Goal: Transaction & Acquisition: Obtain resource

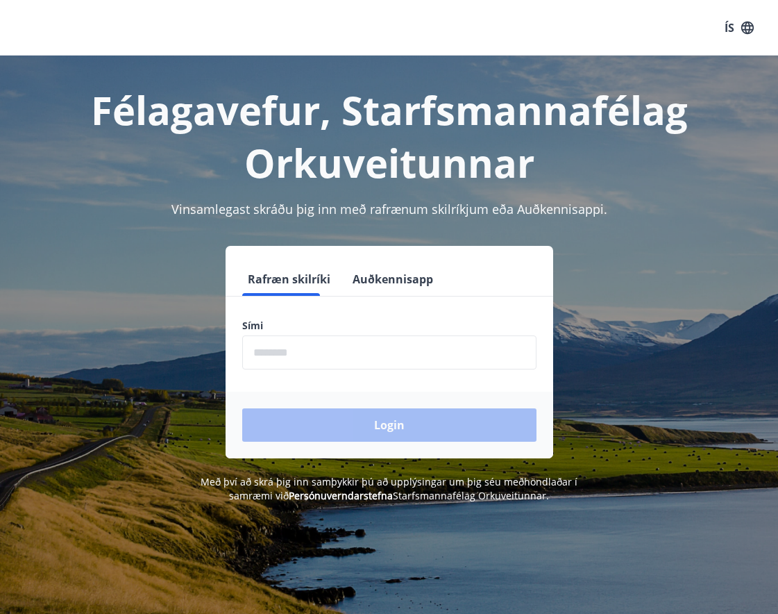
click at [278, 319] on label "Sími" at bounding box center [389, 326] width 294 height 14
click at [274, 335] on input "phone" at bounding box center [389, 352] width 294 height 34
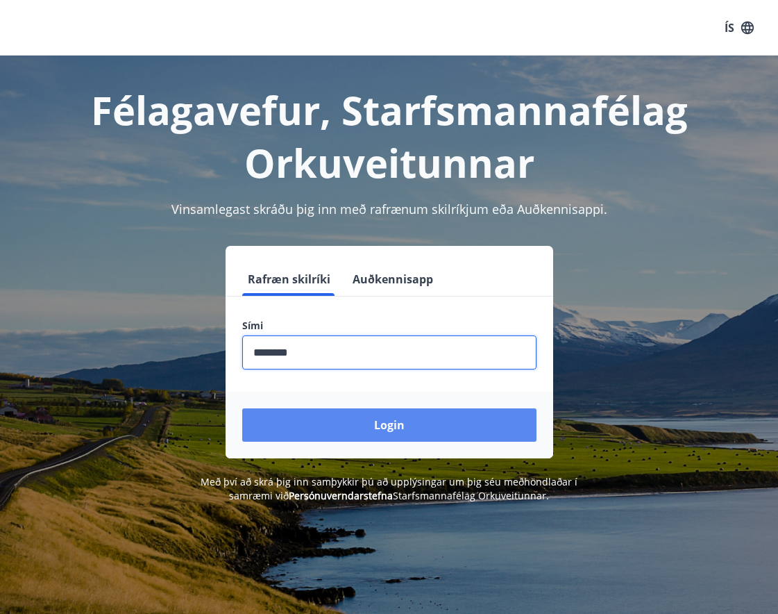
type input "********"
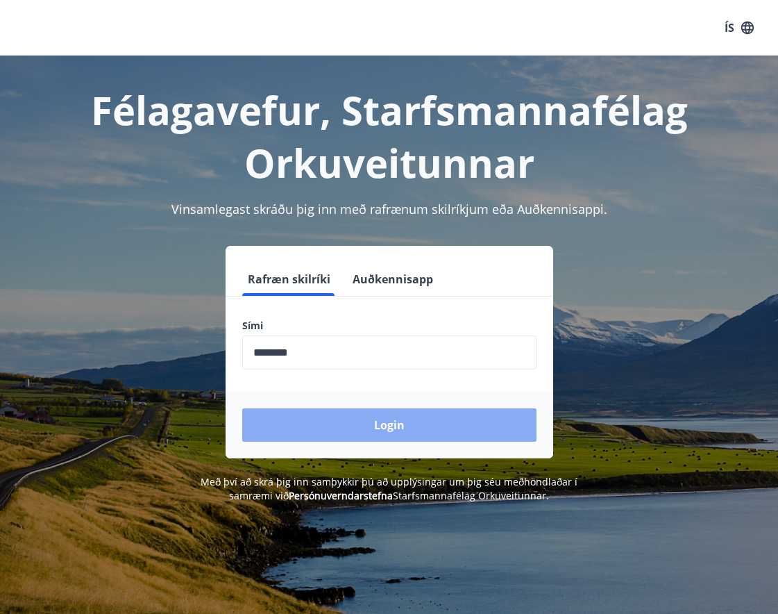
click at [353, 431] on button "Login" at bounding box center [389, 424] width 294 height 33
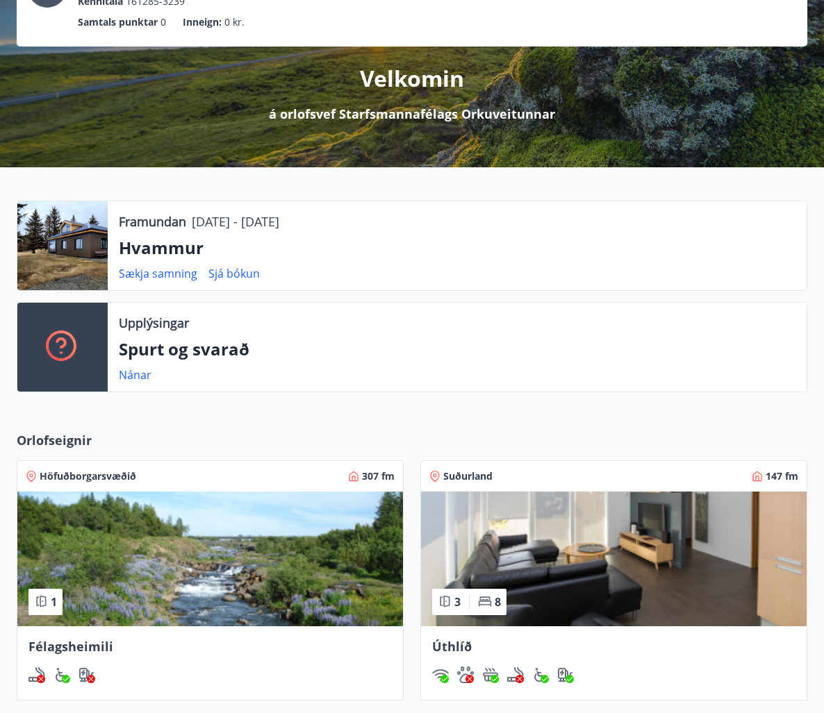
scroll to position [139, 0]
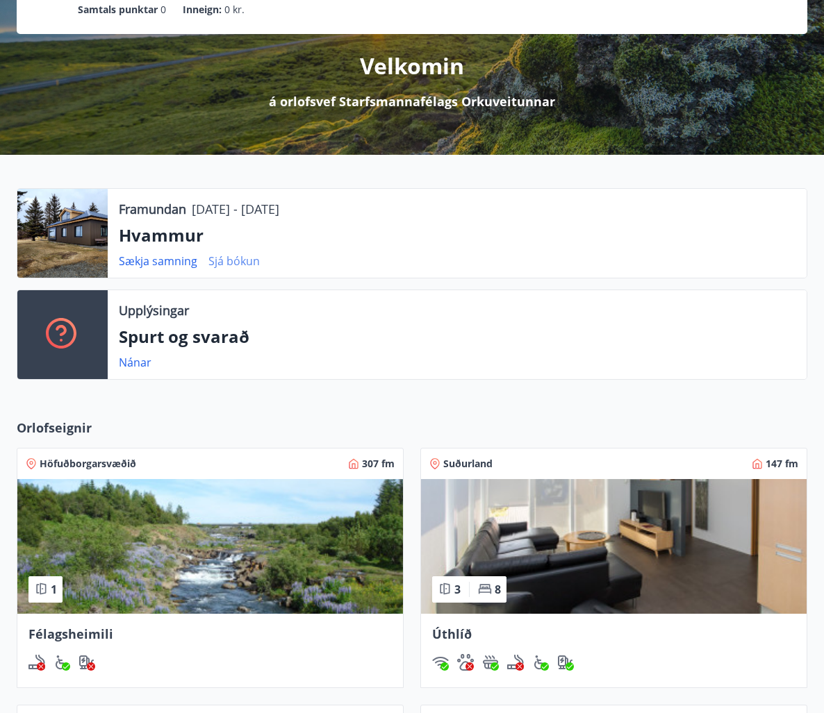
click at [231, 262] on link "Sjá bókun" at bounding box center [233, 260] width 51 height 15
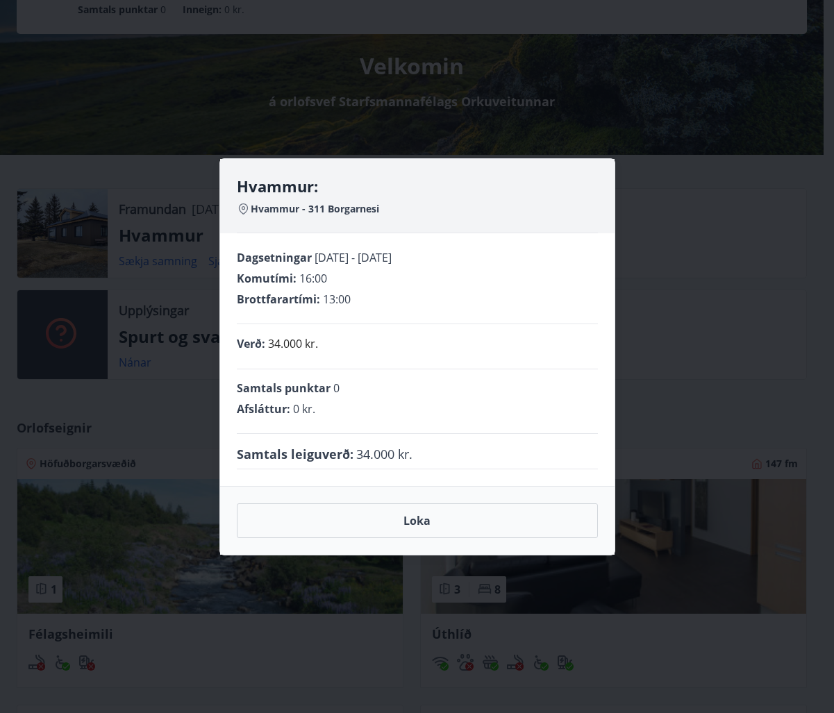
click at [112, 274] on div "Hvammur: Hvammur - 311 Borgarnesi Dagsetningar [DATE] - [DATE] Komutími : 16:00…" at bounding box center [417, 356] width 834 height 713
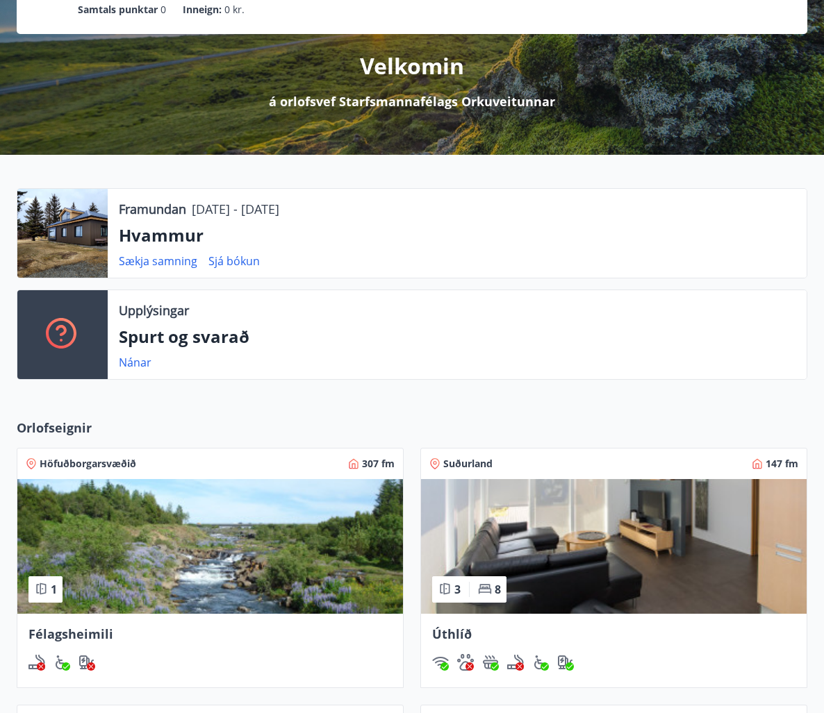
click at [83, 251] on div at bounding box center [62, 233] width 90 height 89
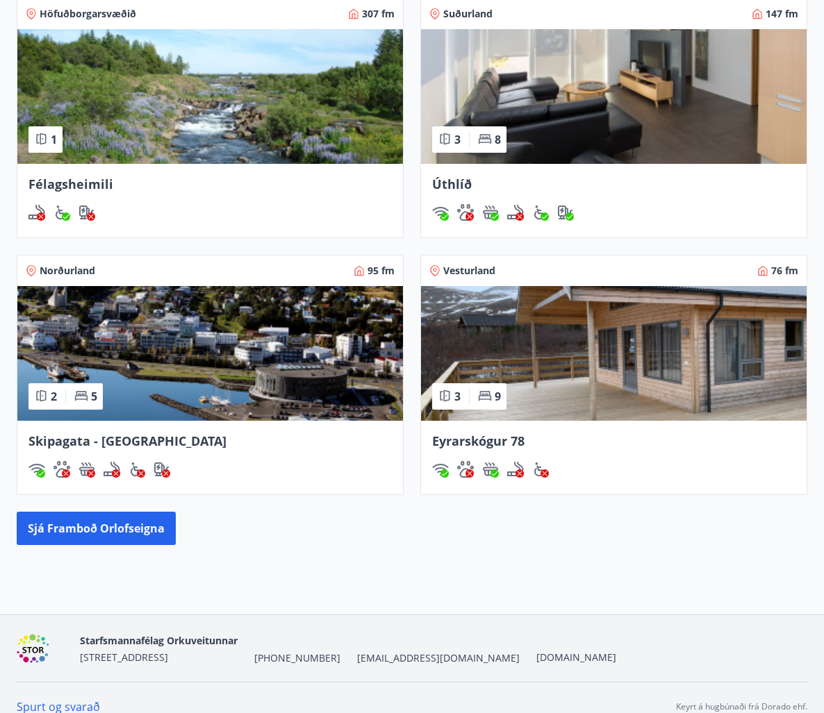
scroll to position [607, 0]
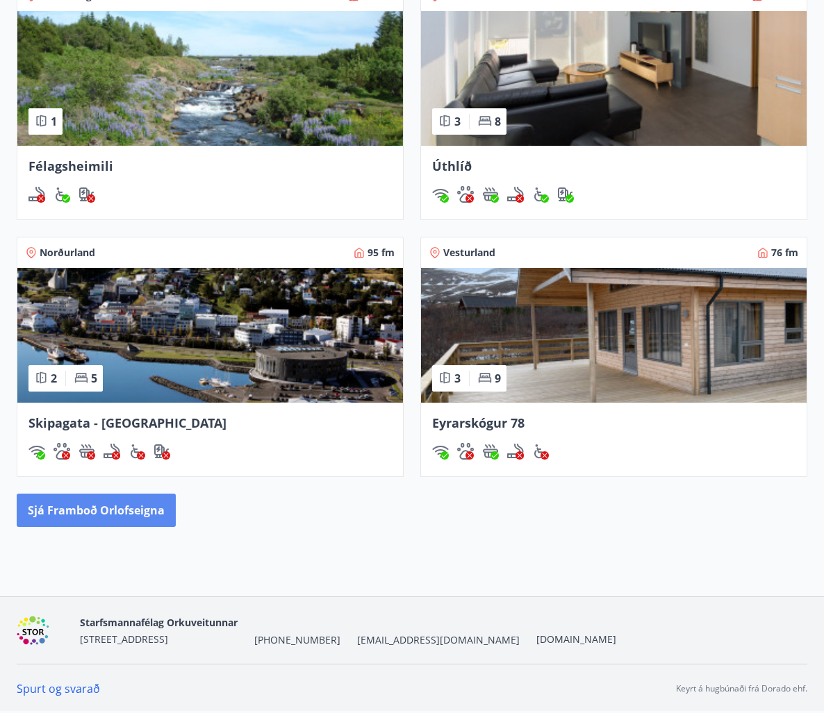
click at [103, 514] on button "Sjá framboð orlofseigna" at bounding box center [96, 510] width 159 height 33
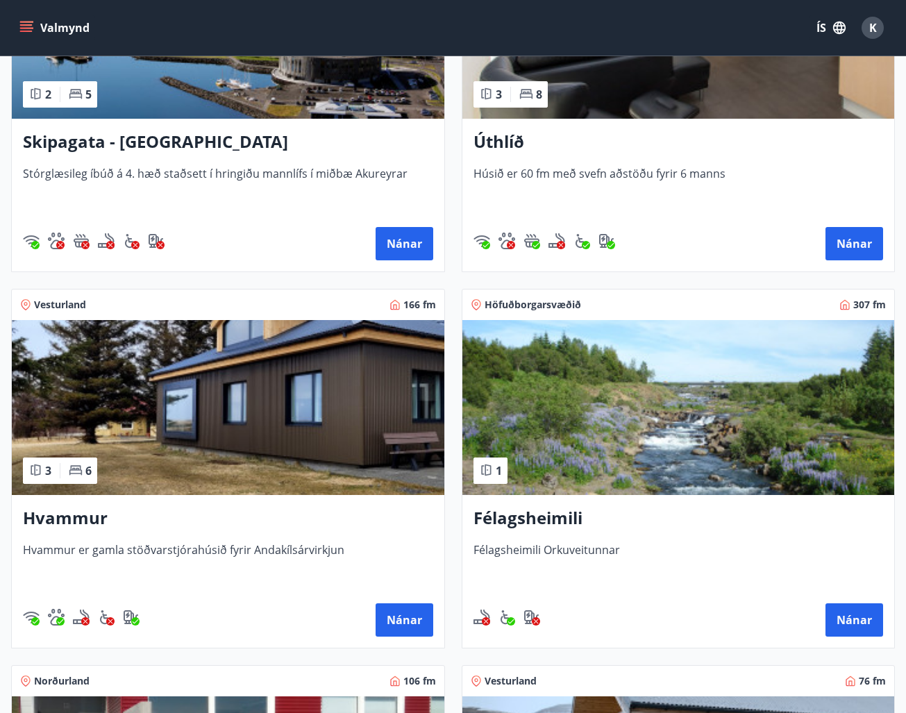
scroll to position [417, 0]
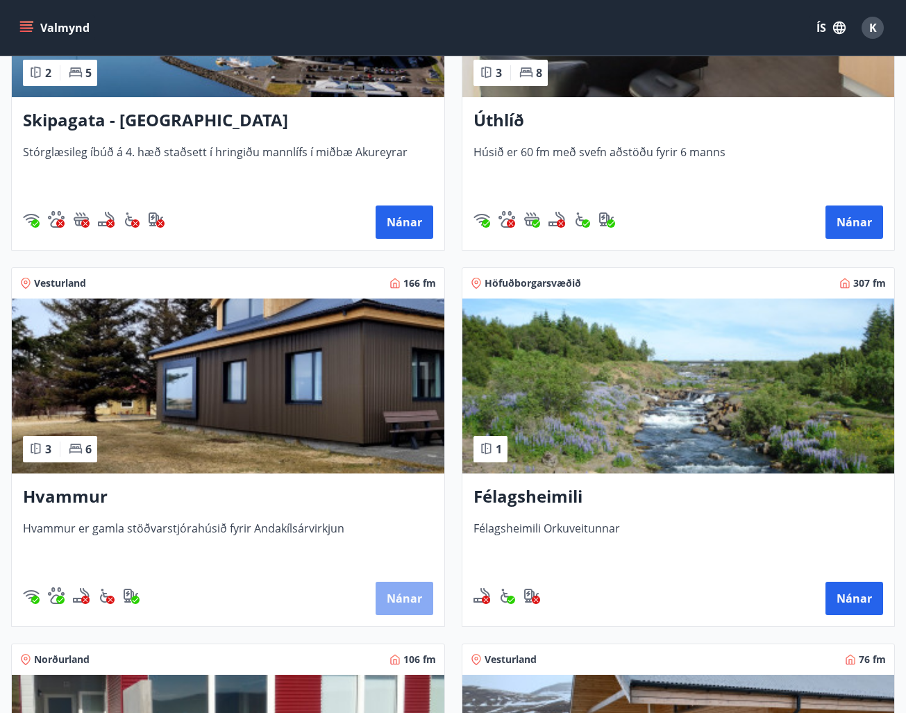
click at [401, 602] on button "Nánar" at bounding box center [405, 598] width 58 height 33
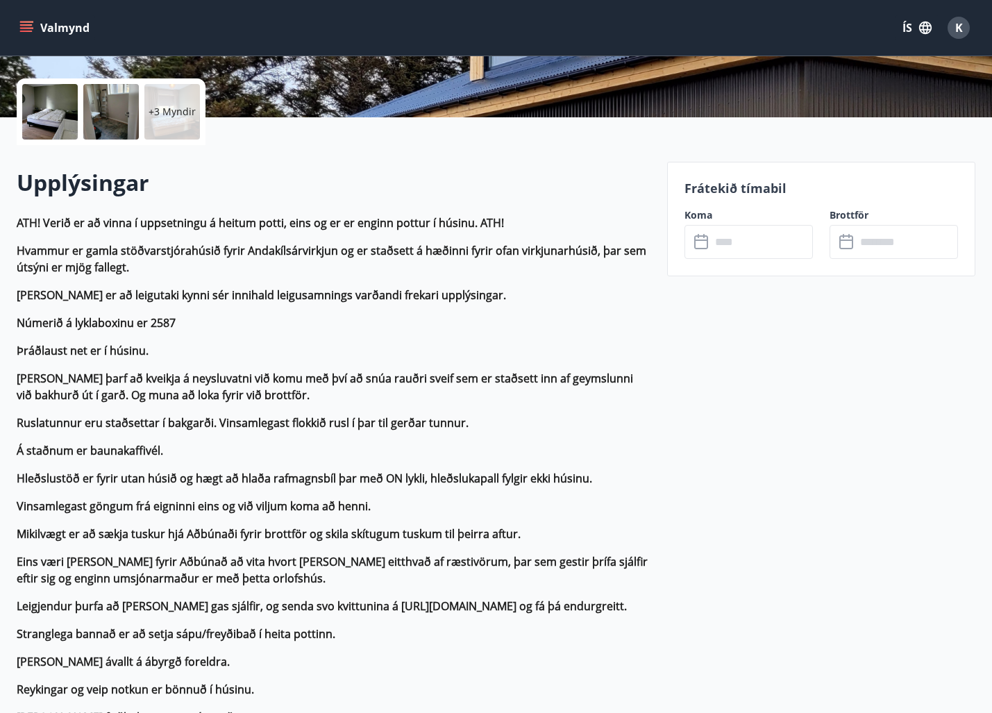
scroll to position [278, 0]
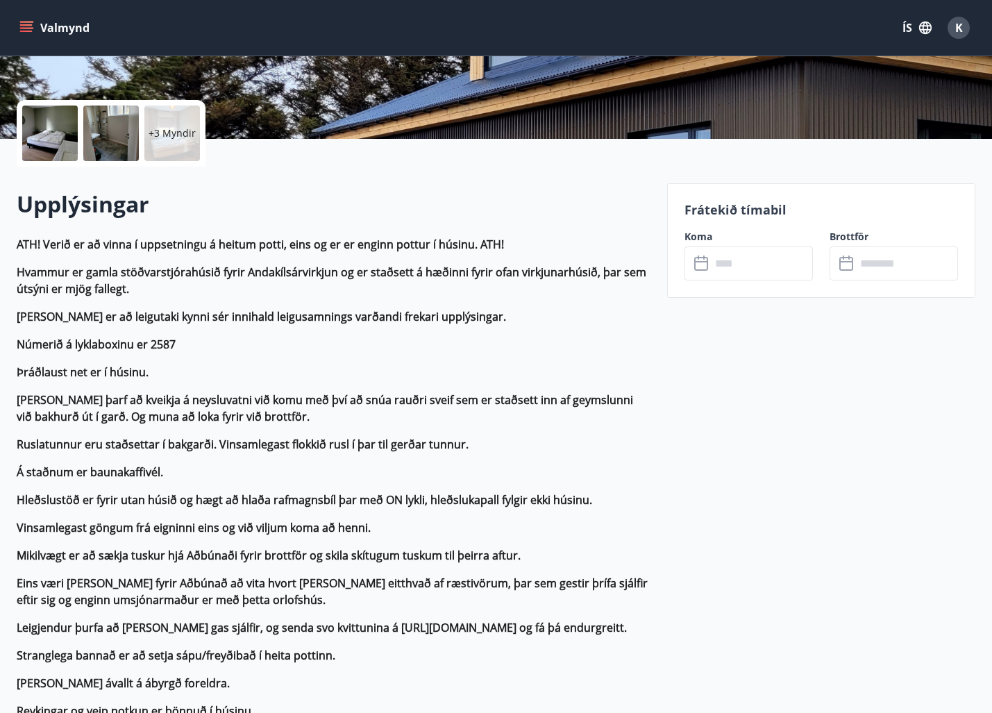
click at [235, 275] on strong "Hvammur er gamla stöðvarstjórahúsið fyrir Andakílsárvirkjun og er staðsett á hæ…" at bounding box center [332, 281] width 630 height 32
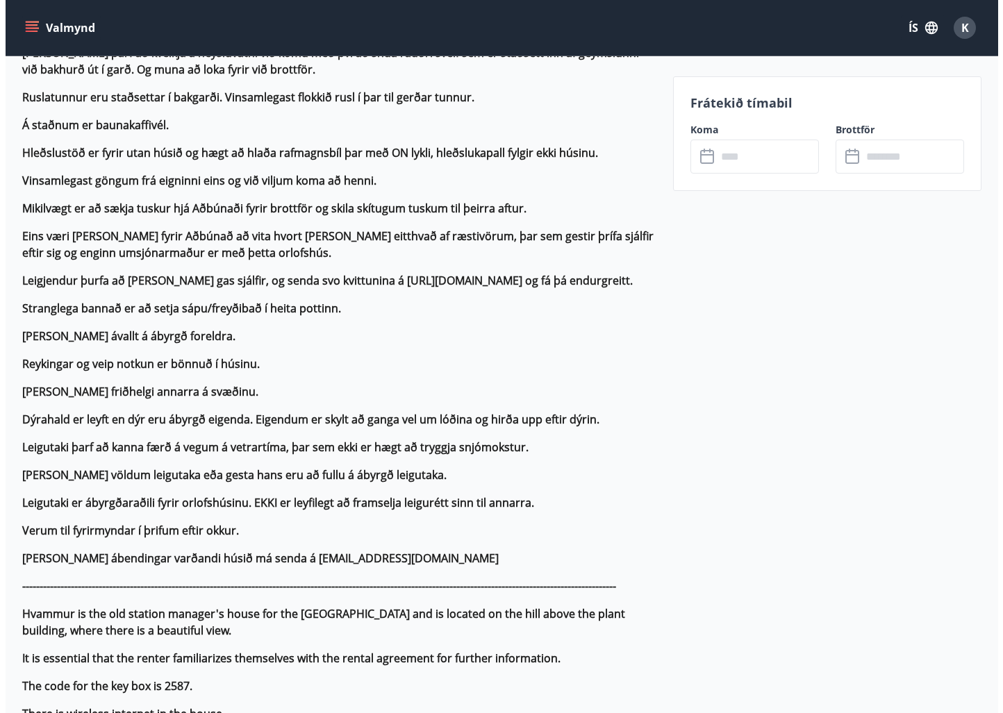
scroll to position [0, 0]
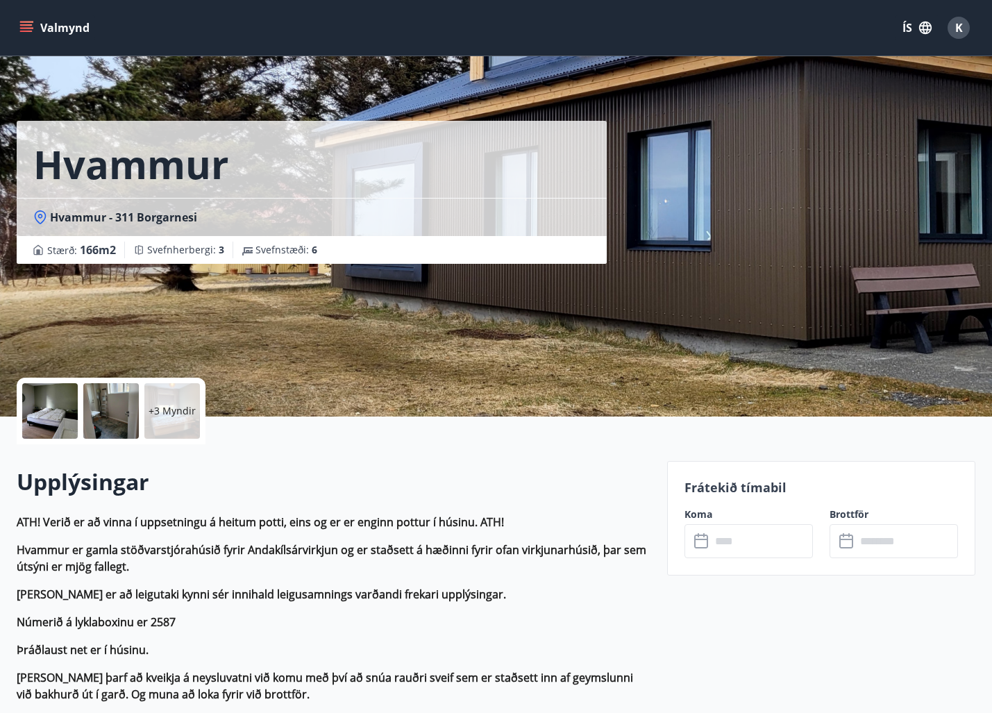
click at [168, 417] on p "+3 Myndir" at bounding box center [172, 411] width 47 height 14
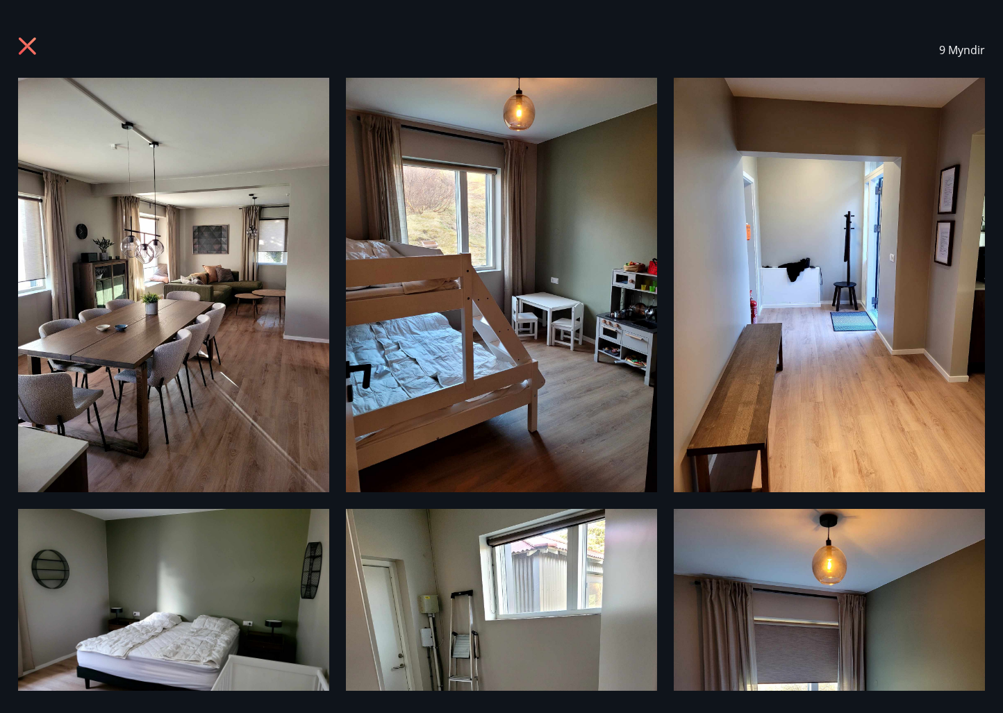
click at [158, 344] on img at bounding box center [173, 285] width 311 height 415
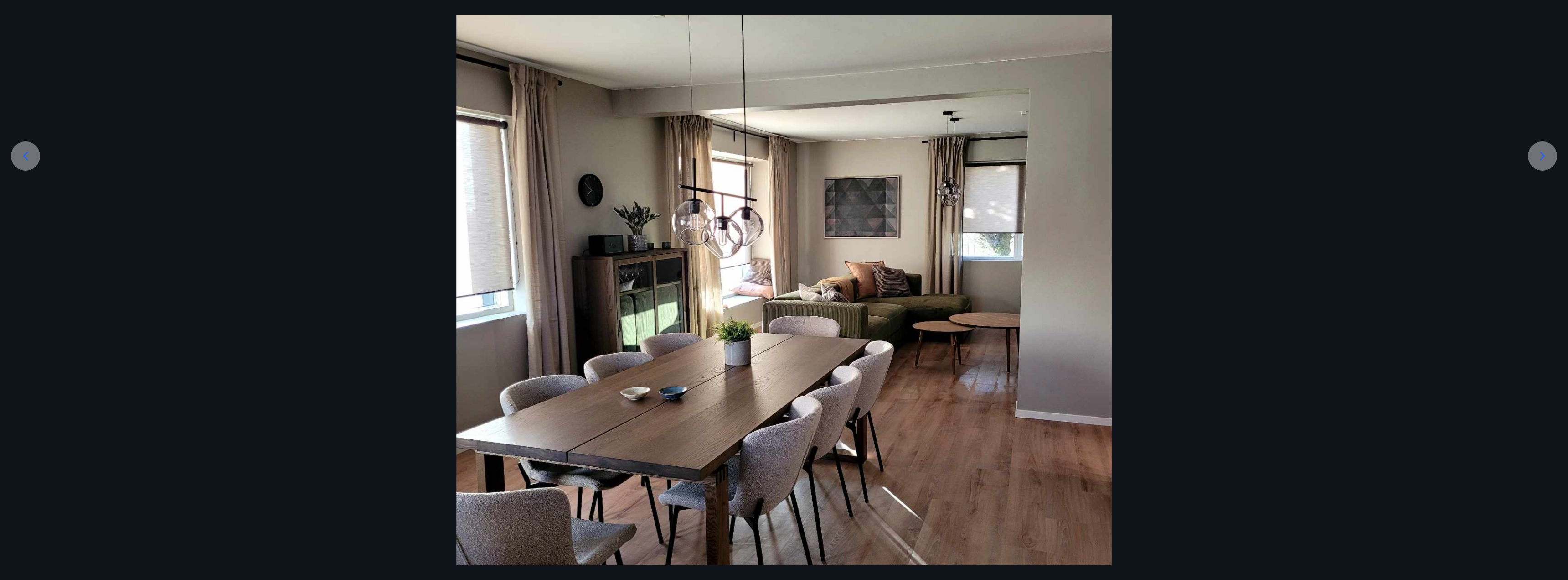
scroll to position [178, 0]
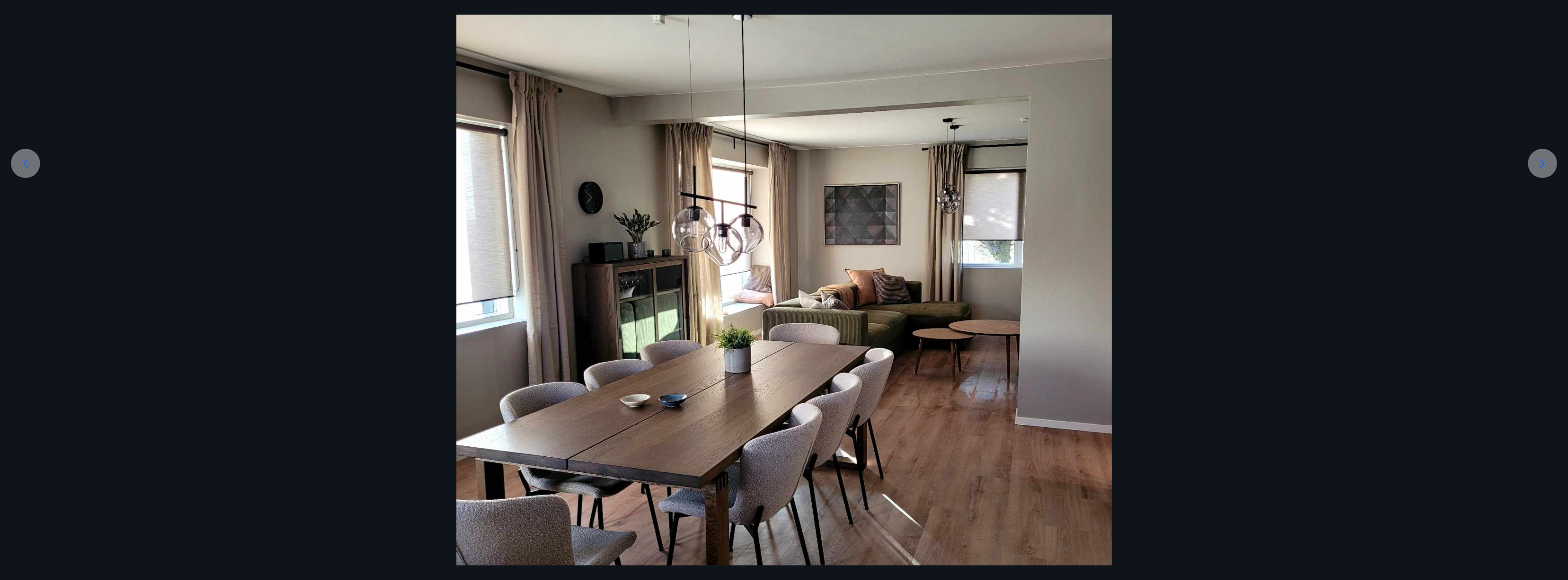
click at [517, 165] on icon at bounding box center [1542, 163] width 14 height 14
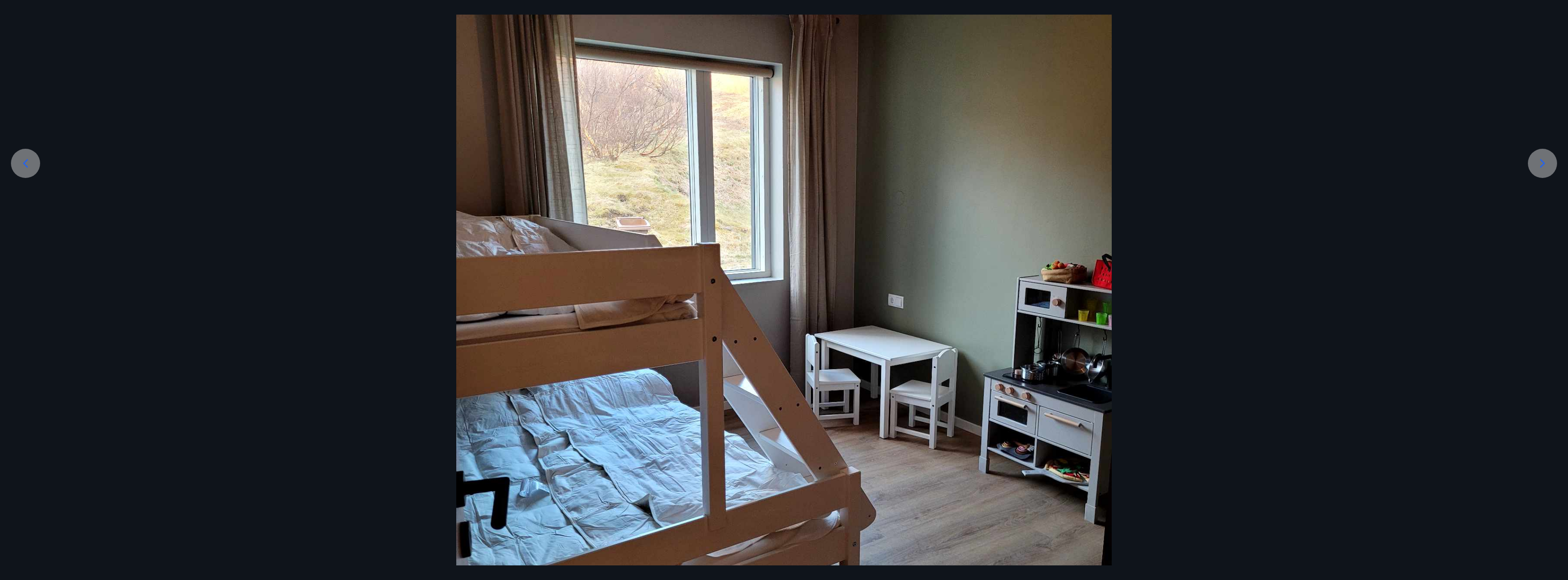
click at [517, 165] on icon at bounding box center [1542, 163] width 14 height 14
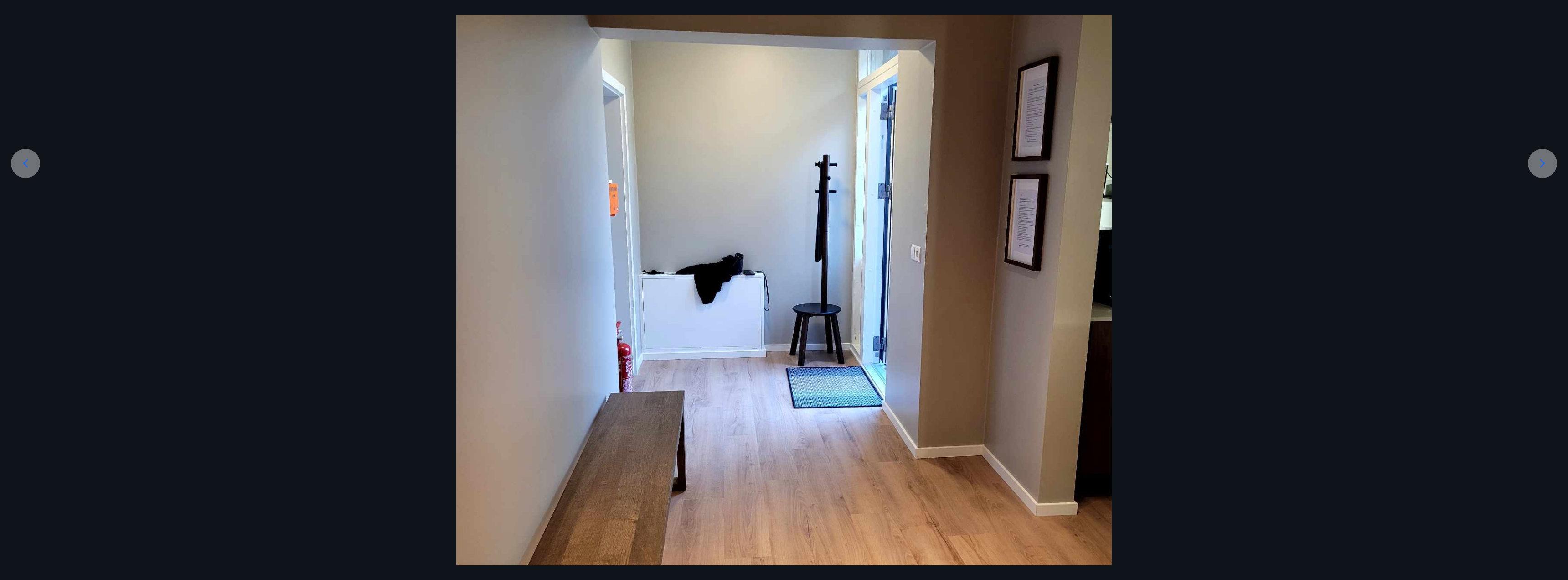
click at [517, 165] on icon at bounding box center [1542, 163] width 14 height 14
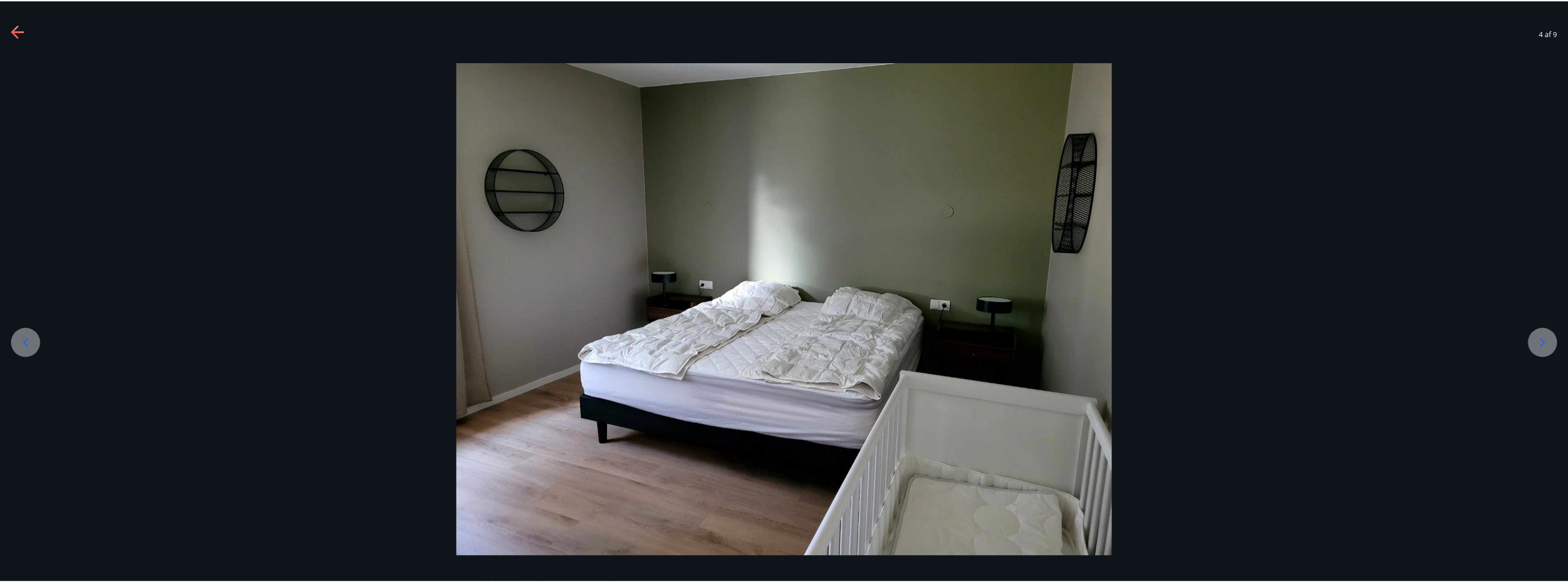
scroll to position [0, 0]
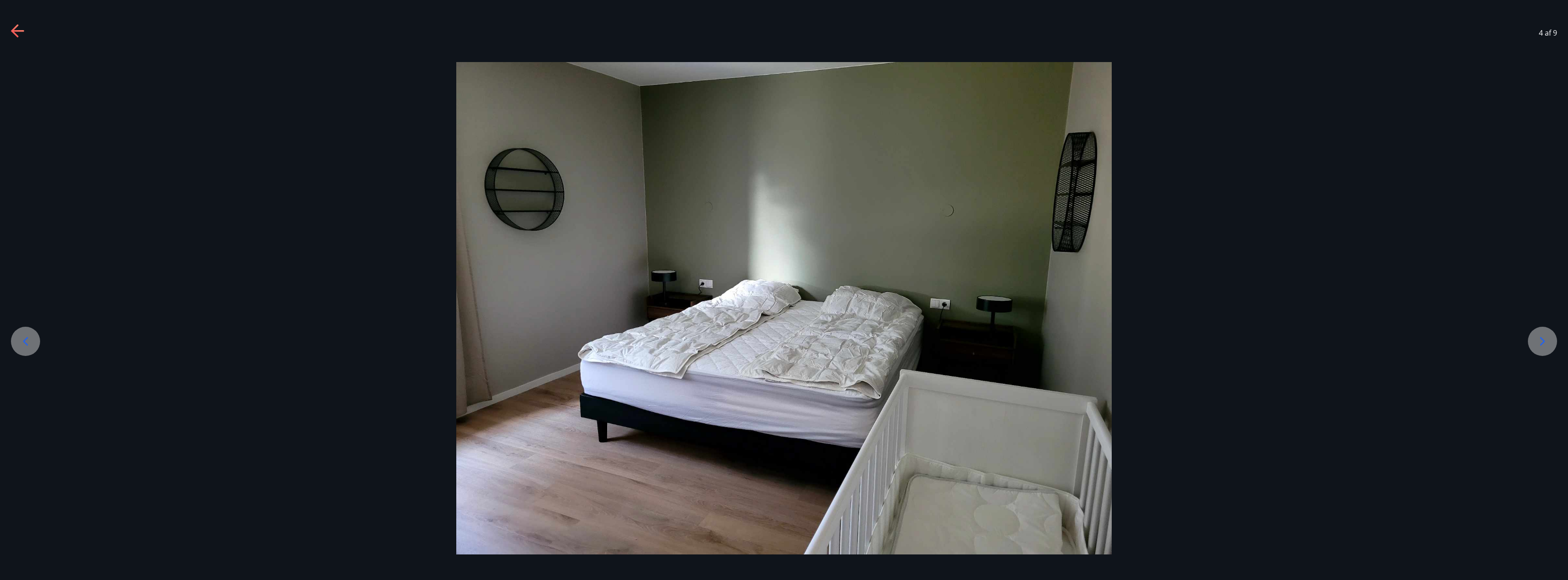
click at [517, 165] on div at bounding box center [784, 307] width 1568 height 492
click at [517, 338] on icon at bounding box center [1542, 341] width 14 height 14
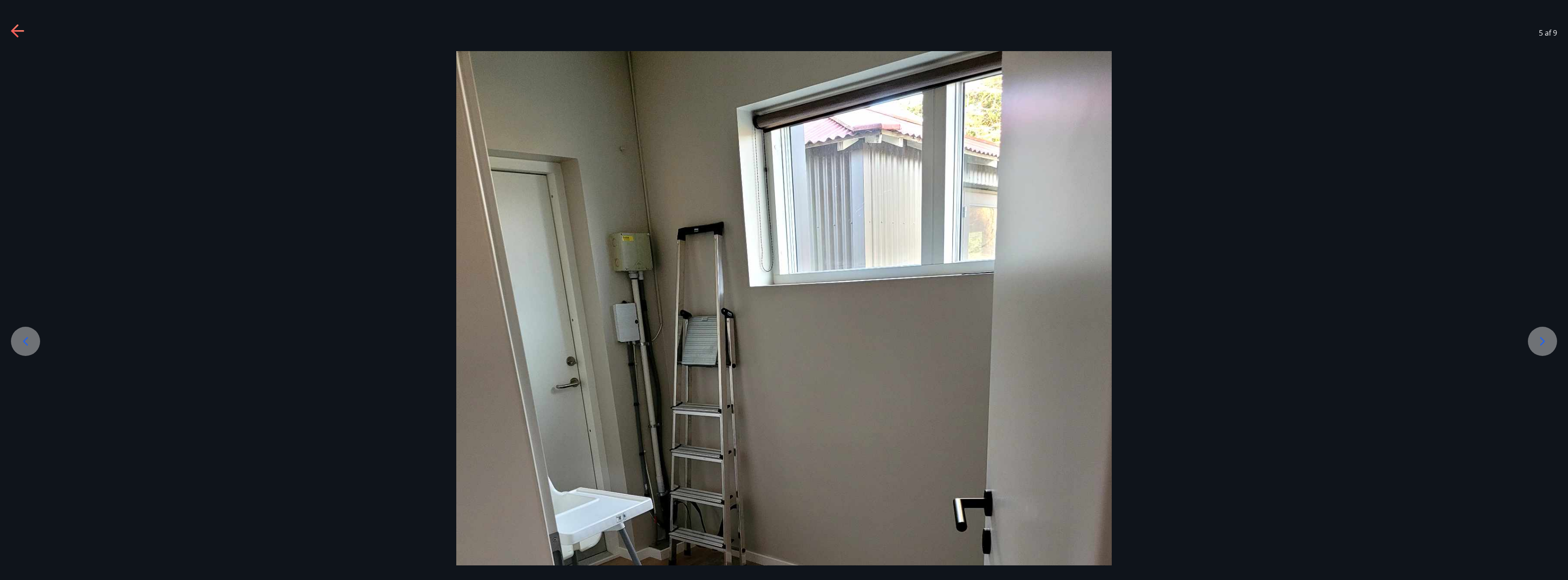
click at [517, 338] on icon at bounding box center [1542, 341] width 14 height 14
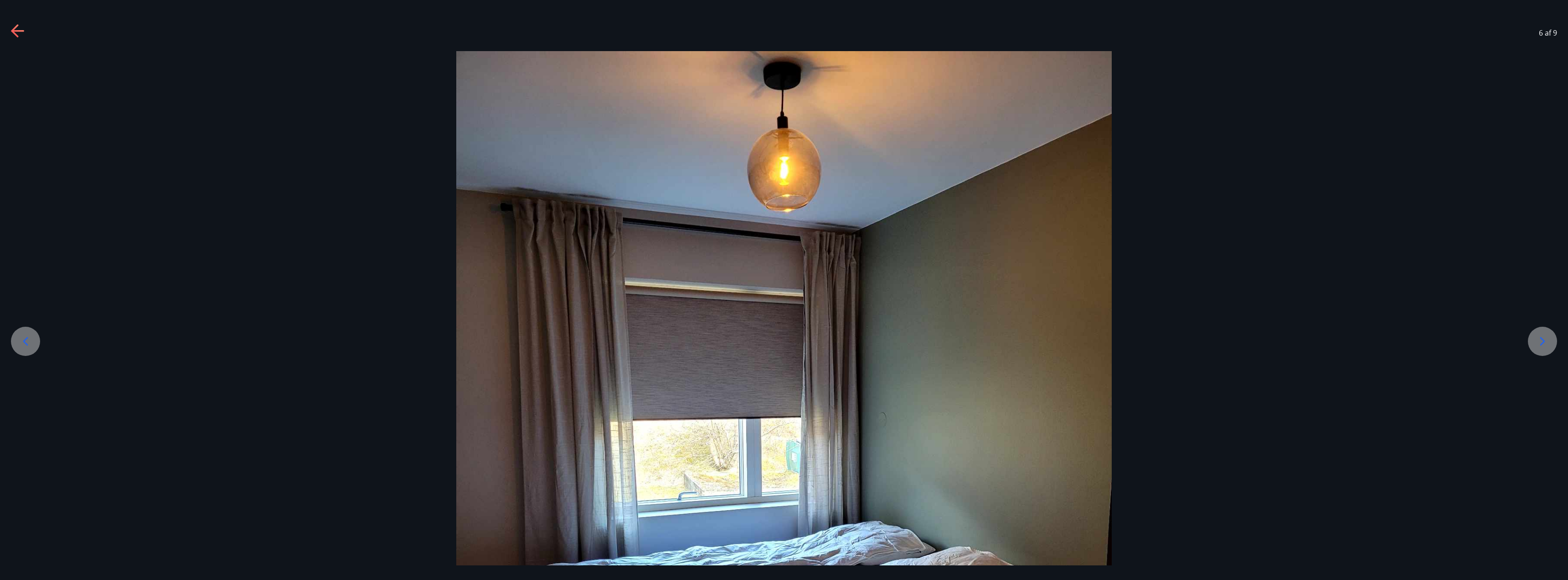
click at [517, 338] on icon at bounding box center [1542, 341] width 14 height 14
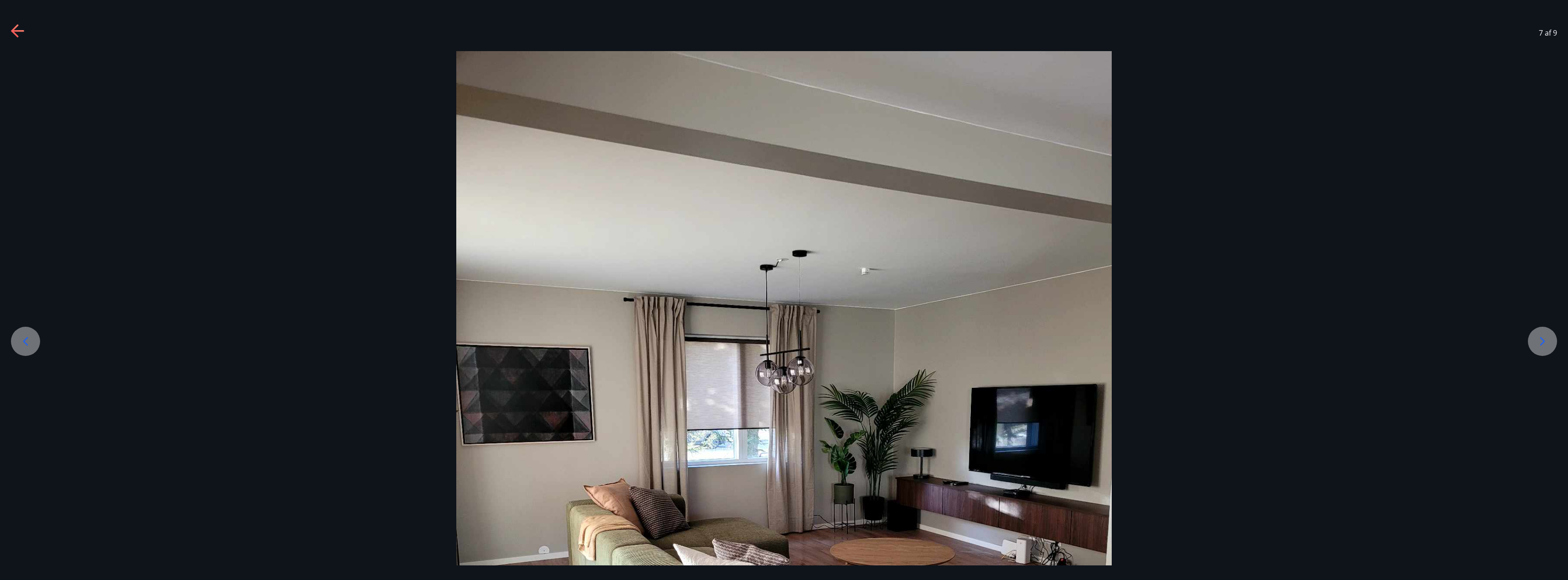
click at [517, 338] on icon at bounding box center [1542, 341] width 14 height 14
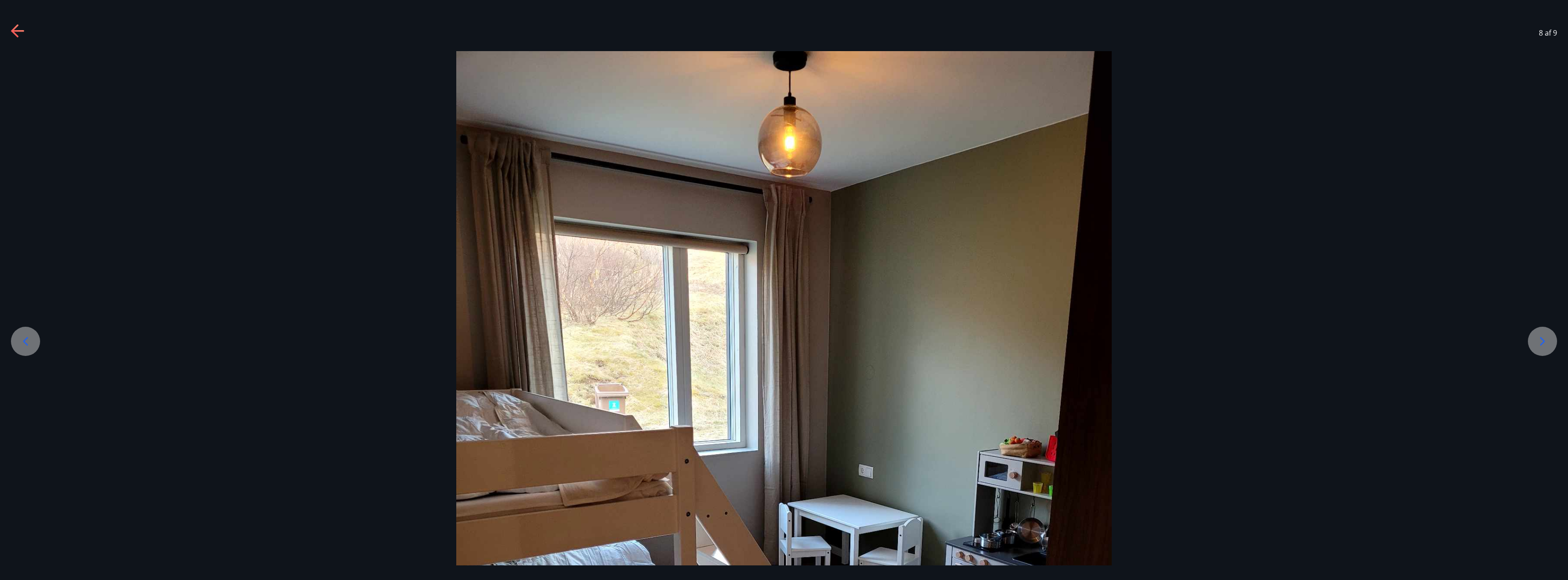
click at [24, 26] on icon at bounding box center [18, 32] width 14 height 14
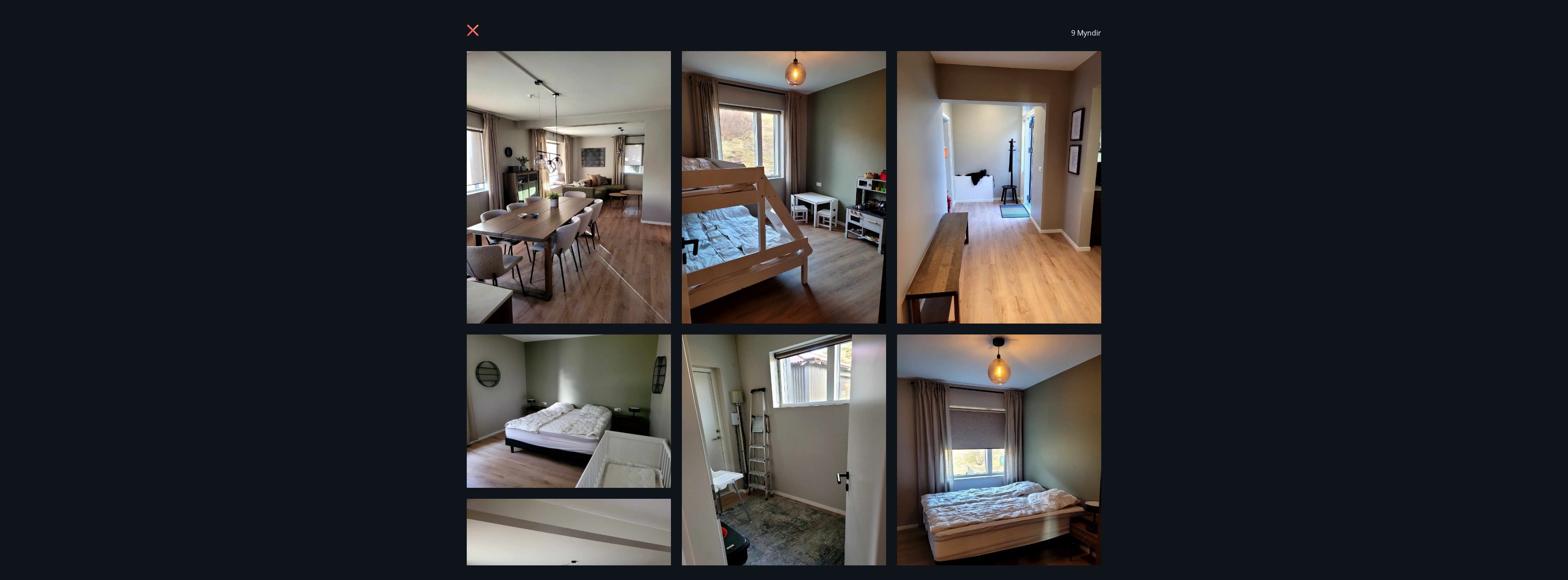
click at [469, 28] on icon at bounding box center [474, 32] width 14 height 14
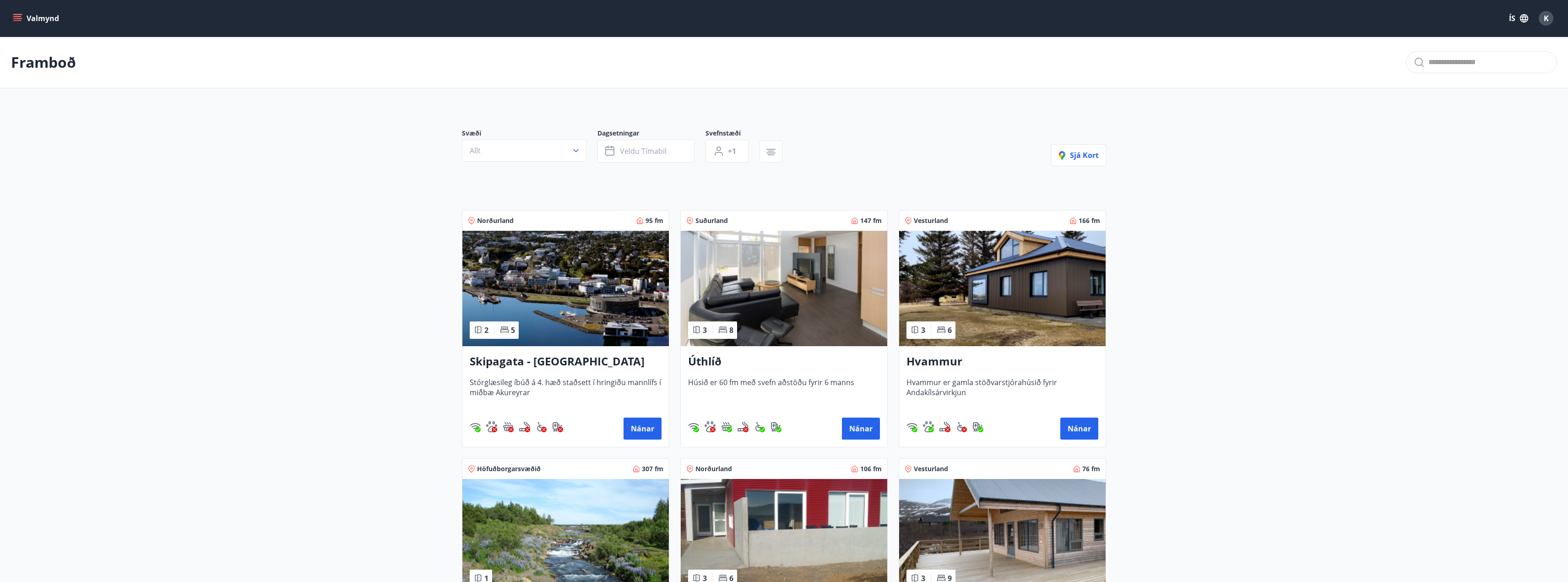
click at [18, 18] on icon "menu" at bounding box center [18, 18] width 10 height 1
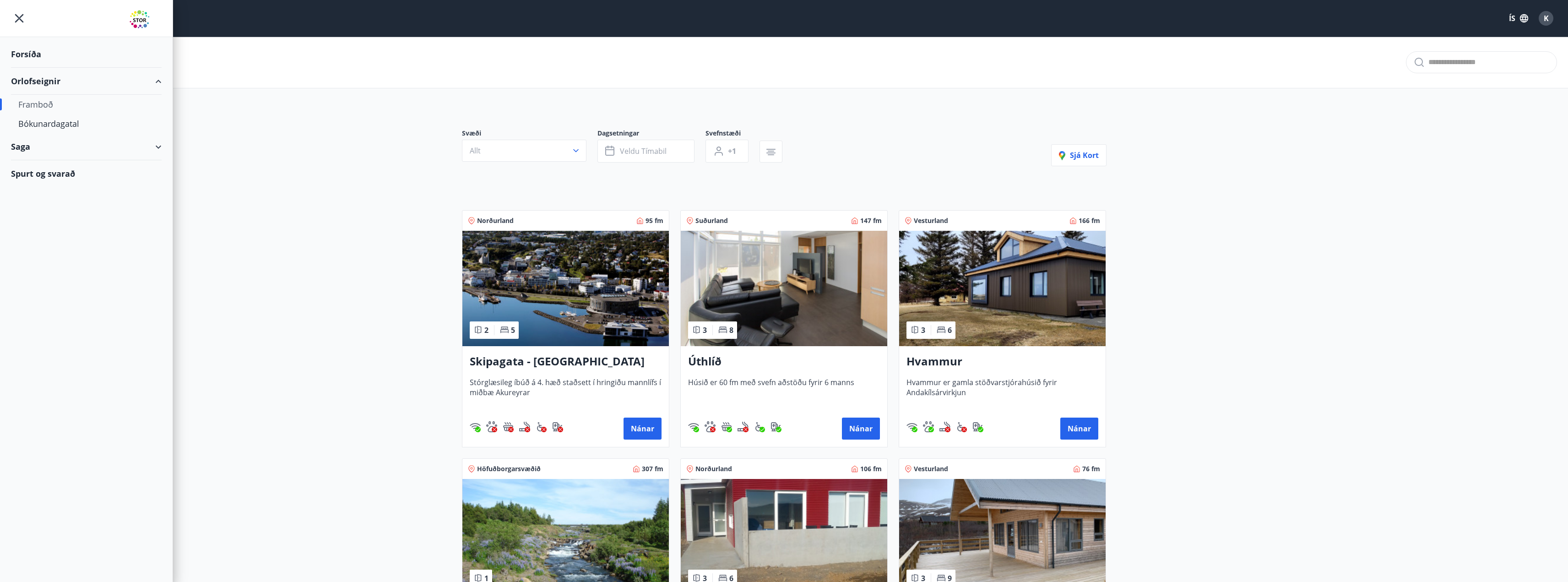
click at [31, 47] on div "Forsíða" at bounding box center [86, 54] width 150 height 27
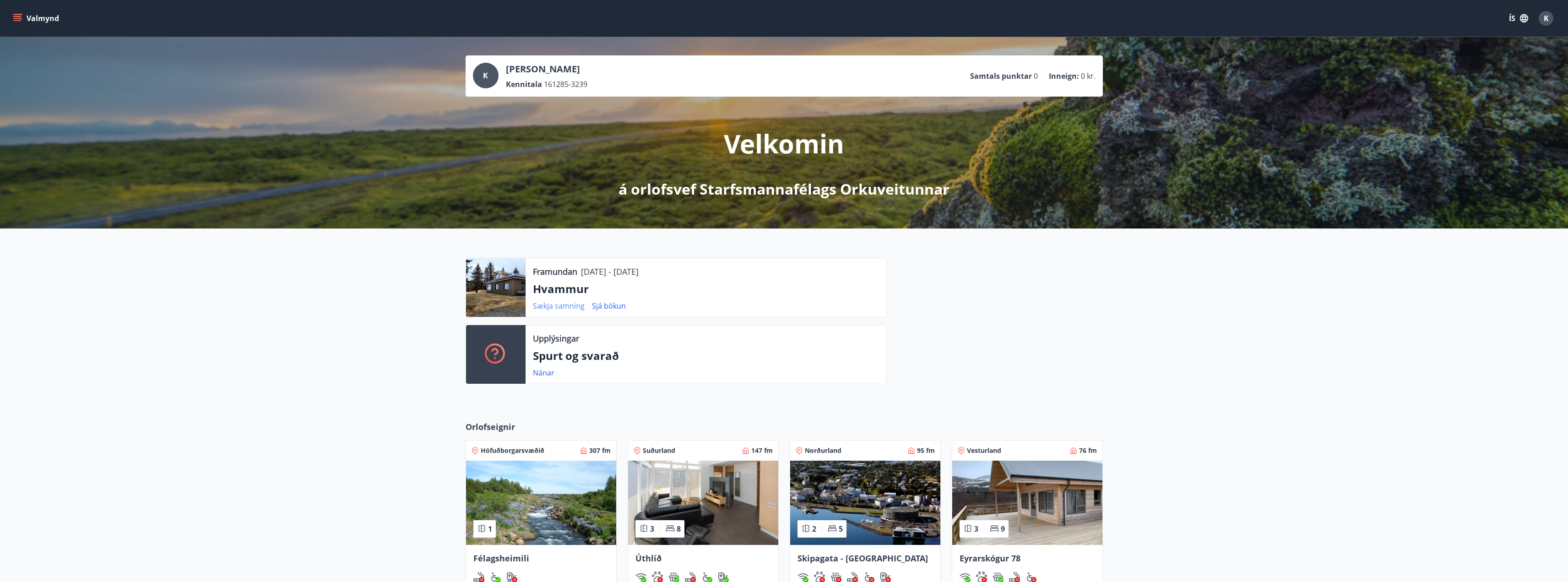
click at [520, 306] on link "Sækja samning" at bounding box center [558, 305] width 51 height 10
